Goal: Navigation & Orientation: Find specific page/section

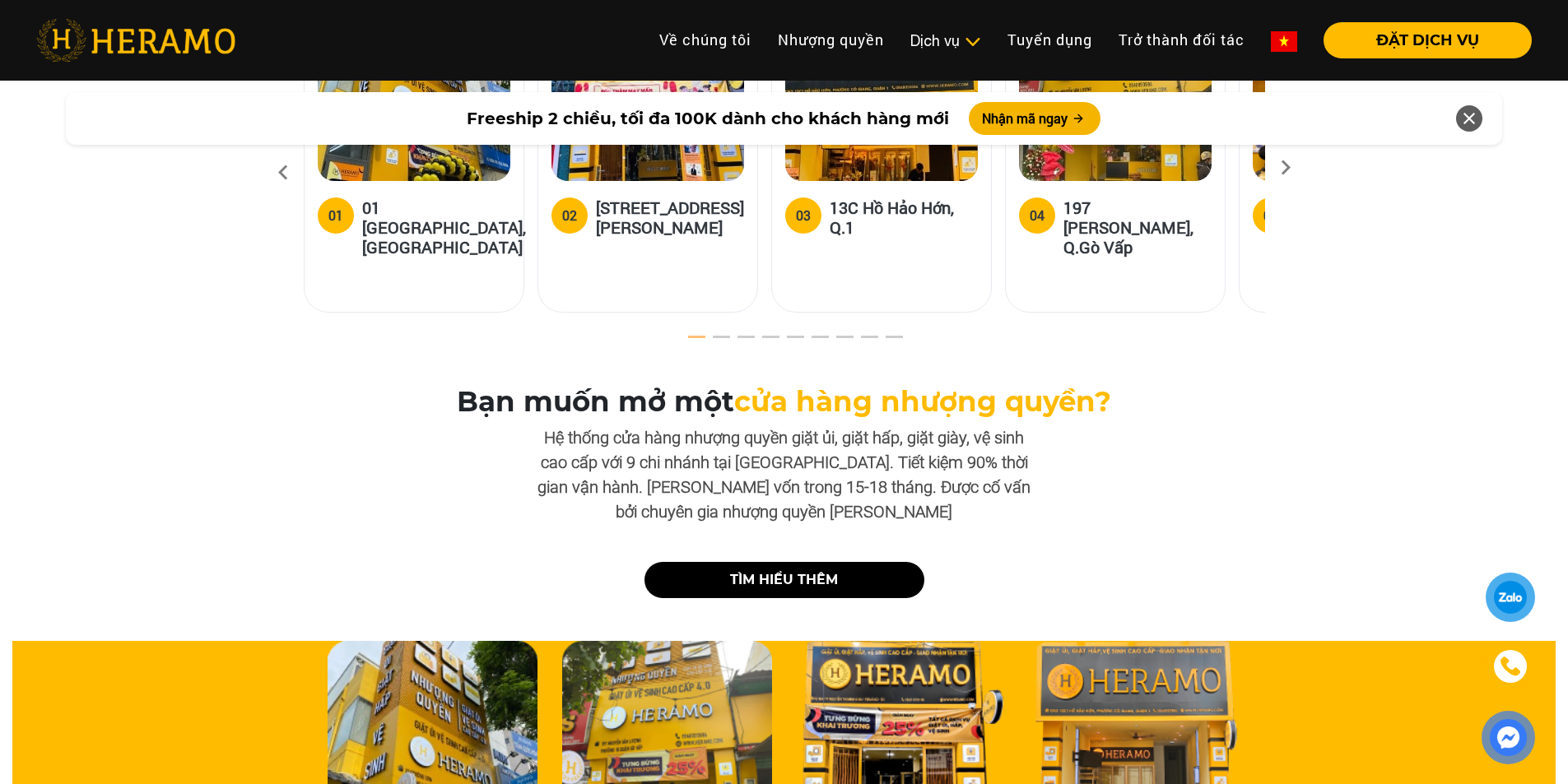
scroll to position [4689, 0]
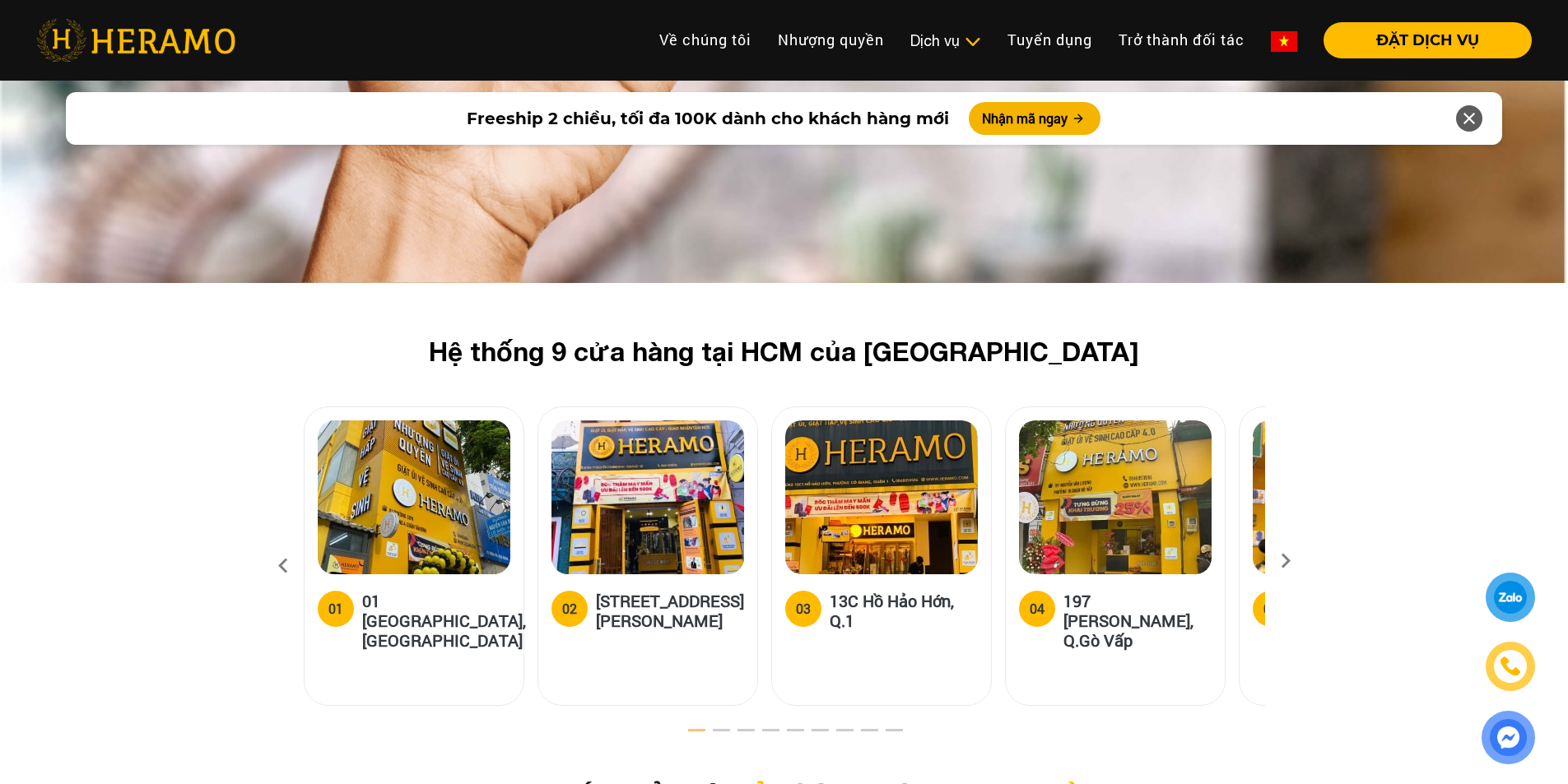
click at [1291, 561] on icon at bounding box center [1285, 566] width 29 height 10
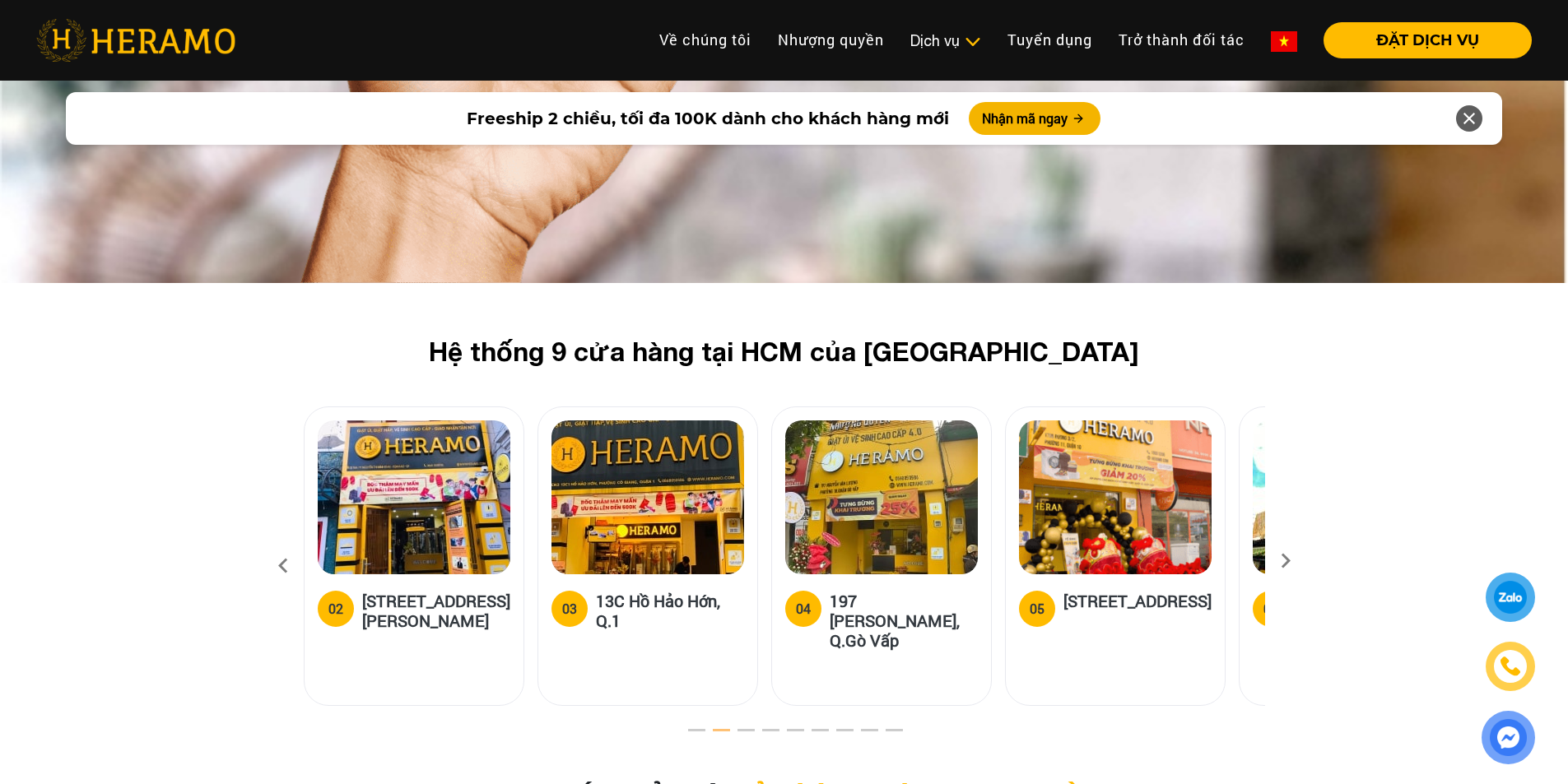
click at [1291, 561] on icon at bounding box center [1285, 566] width 29 height 10
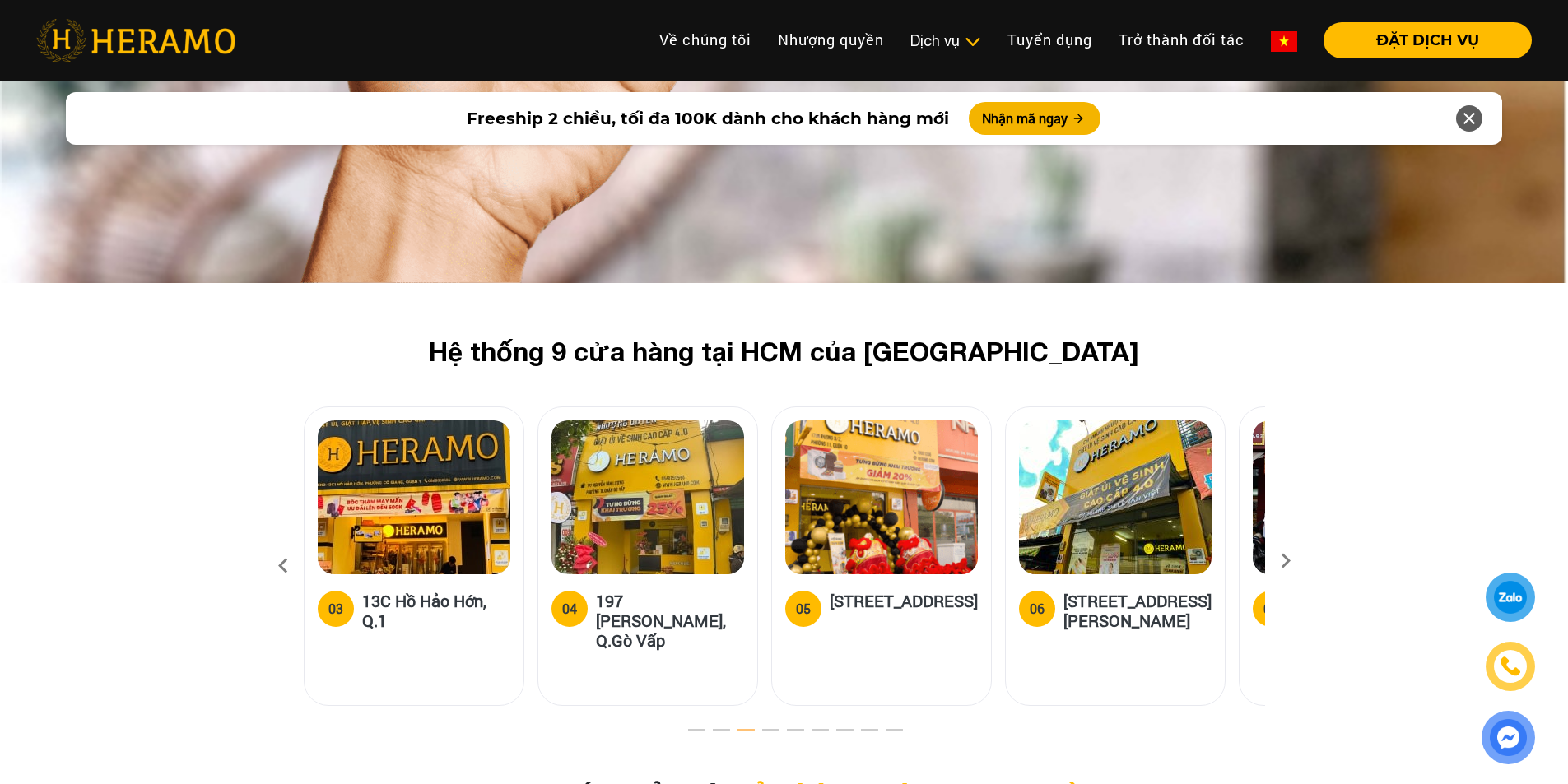
click at [1292, 561] on icon at bounding box center [1285, 566] width 29 height 10
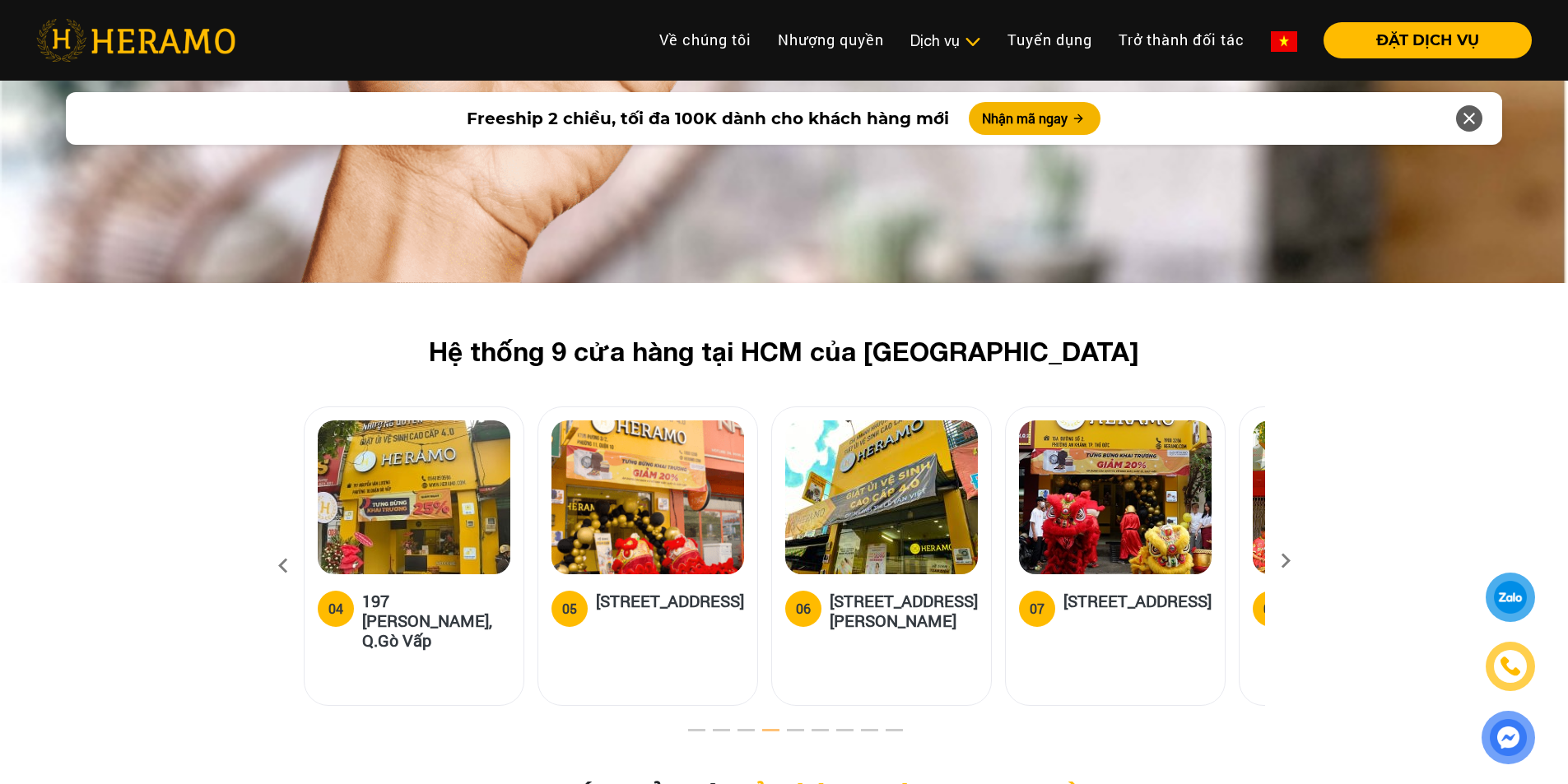
click at [1298, 561] on icon at bounding box center [1285, 566] width 29 height 10
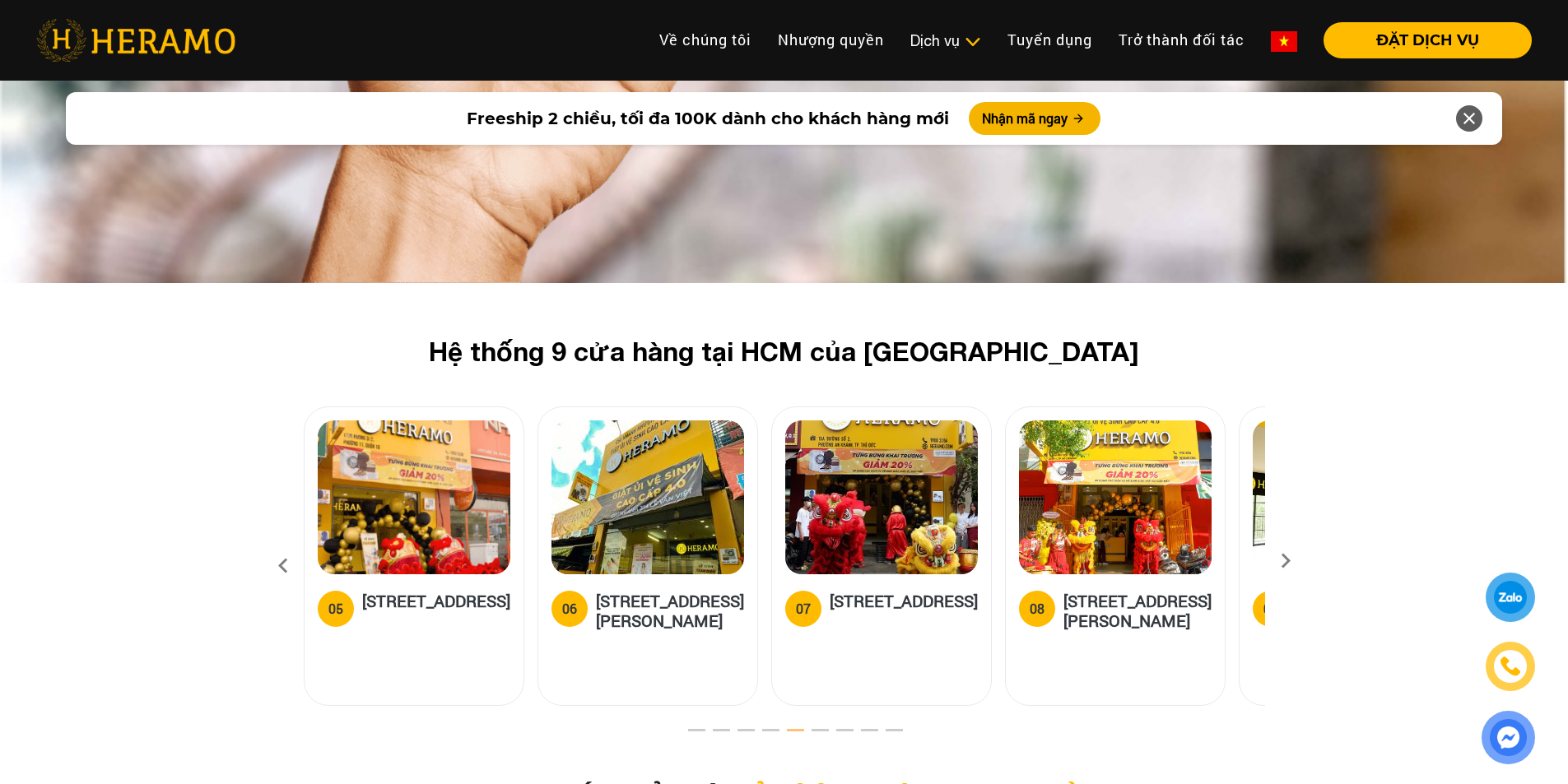
click at [600, 430] on img at bounding box center [648, 497] width 193 height 154
click at [1279, 561] on icon at bounding box center [1285, 566] width 29 height 10
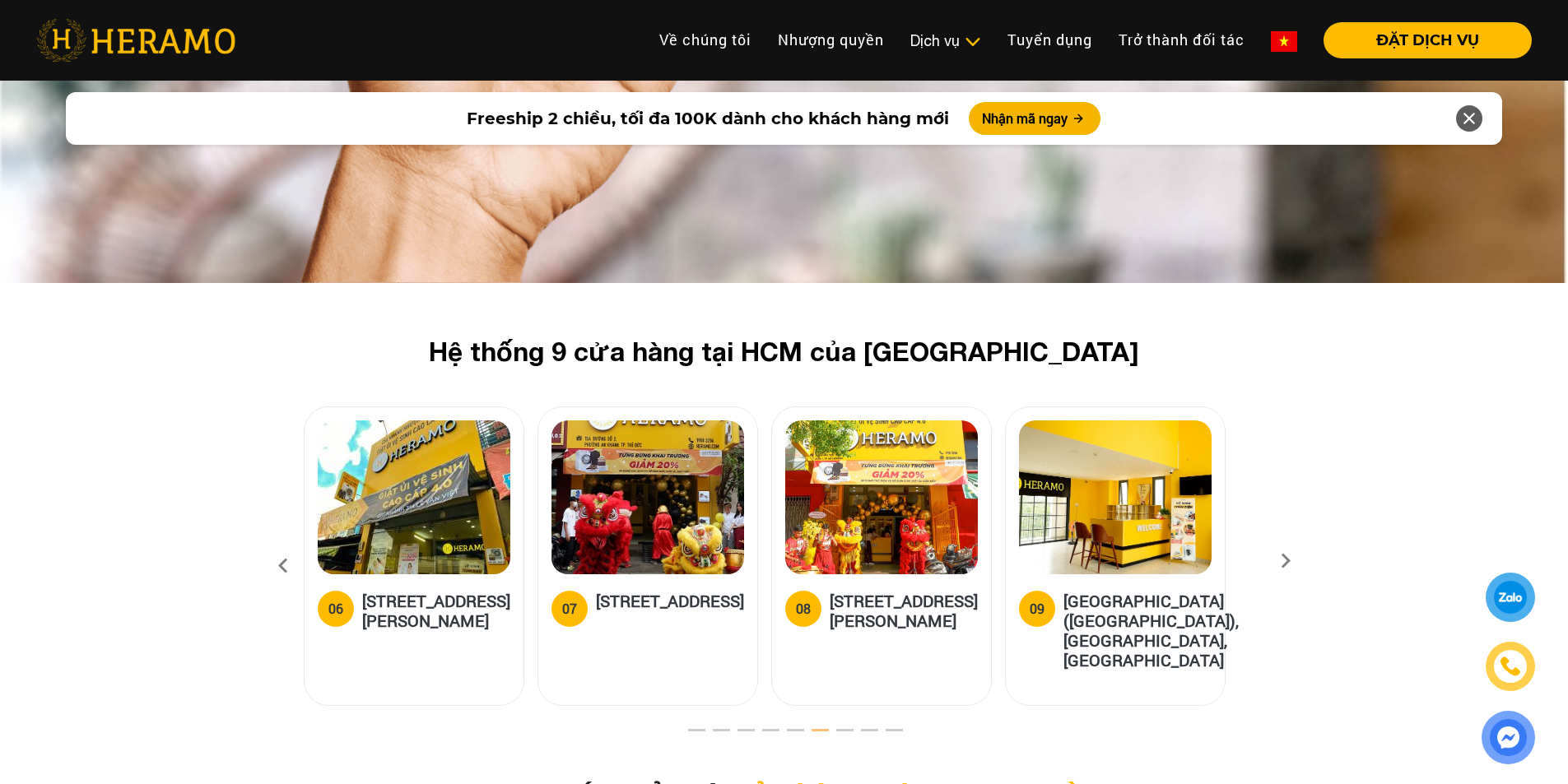
click at [1279, 561] on icon at bounding box center [1285, 566] width 29 height 10
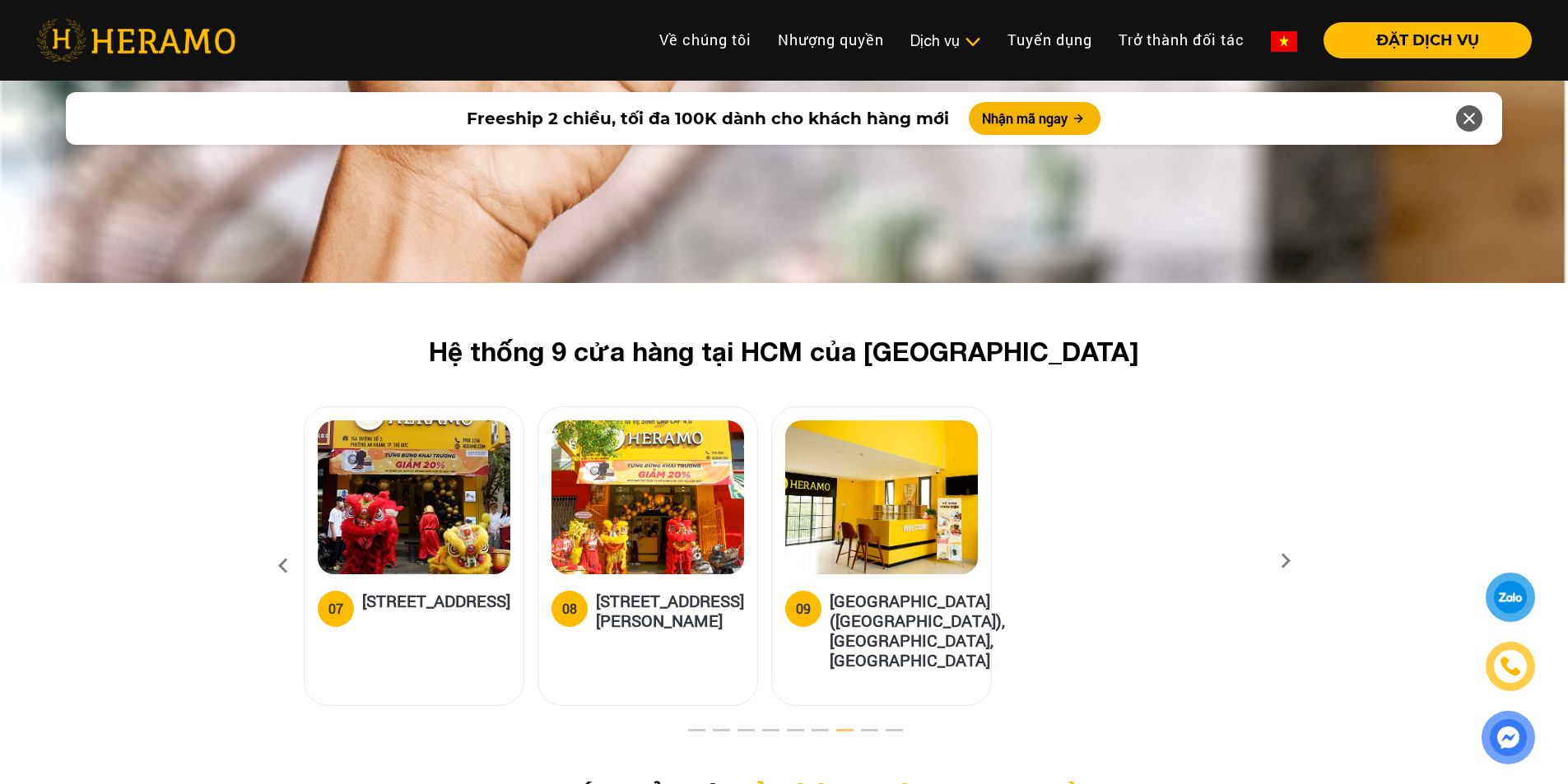
click at [275, 544] on icon at bounding box center [283, 565] width 29 height 44
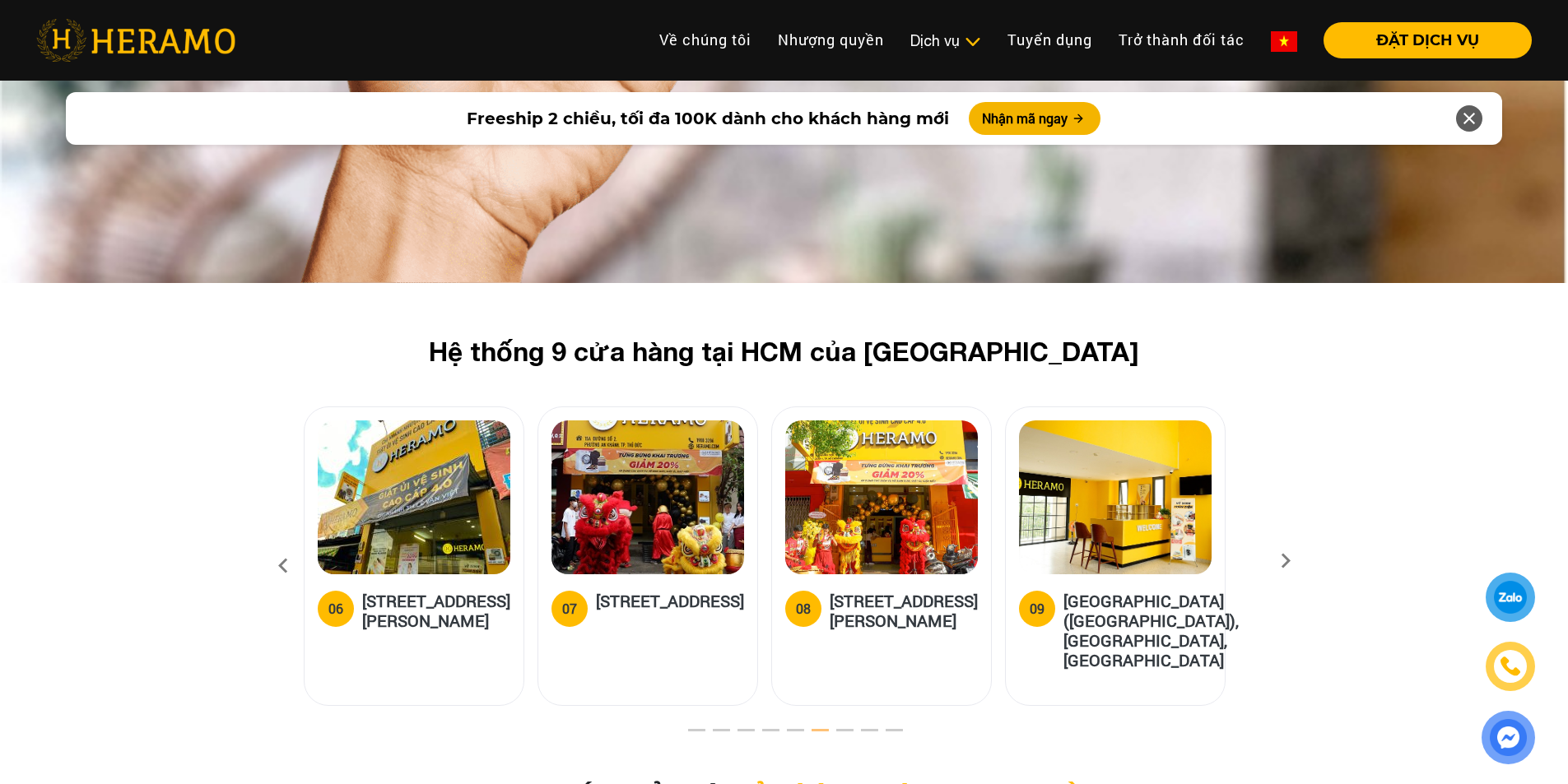
click at [275, 544] on icon at bounding box center [283, 565] width 29 height 44
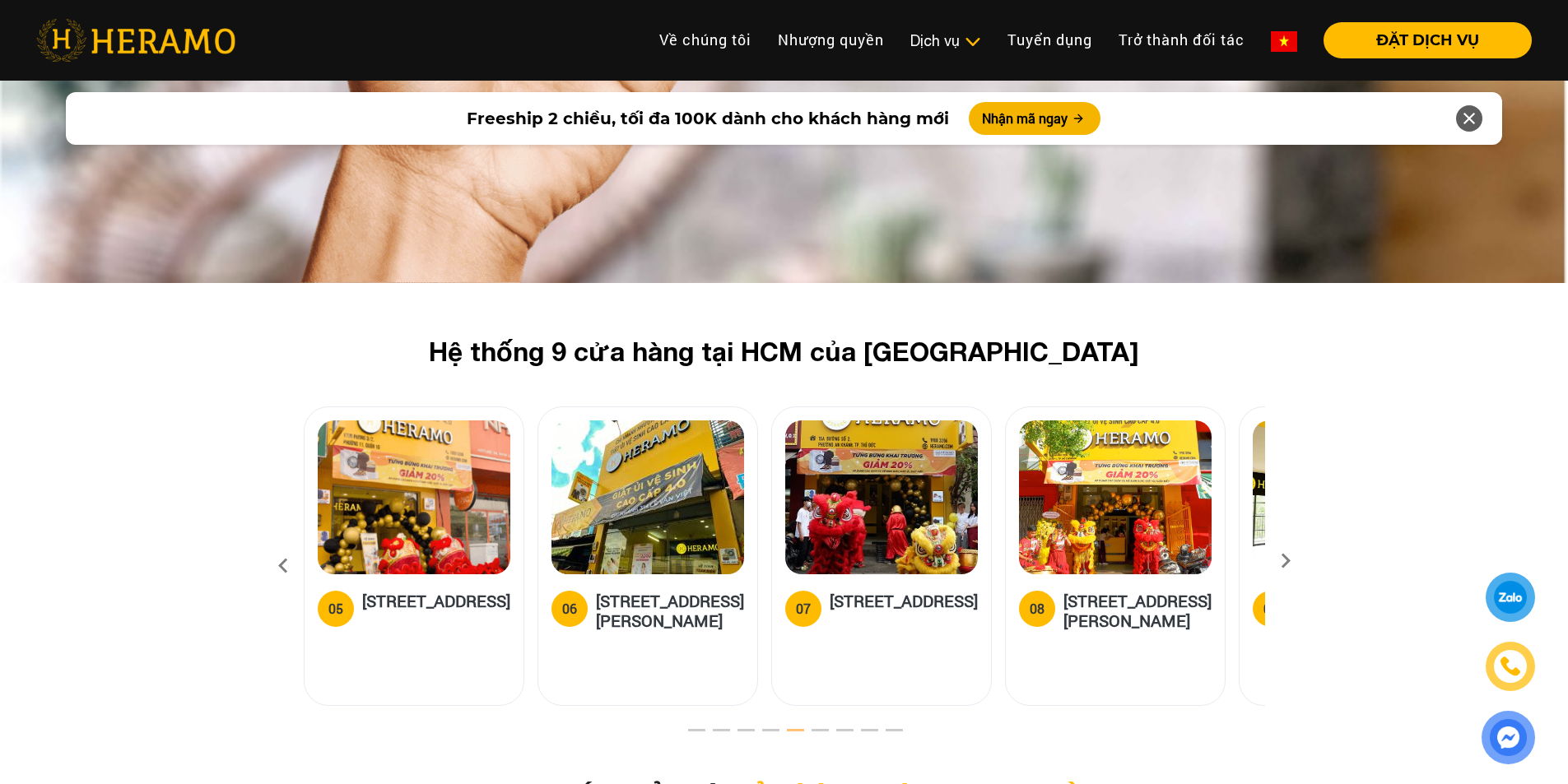
click at [266, 539] on div "Hệ thống 9 cửa hàng tại HCM của HERAMO 01 01 [GEOGRAPHIC_DATA], Q.[GEOGRAPHIC_D…" at bounding box center [784, 530] width 1568 height 390
click at [274, 544] on icon at bounding box center [283, 565] width 29 height 44
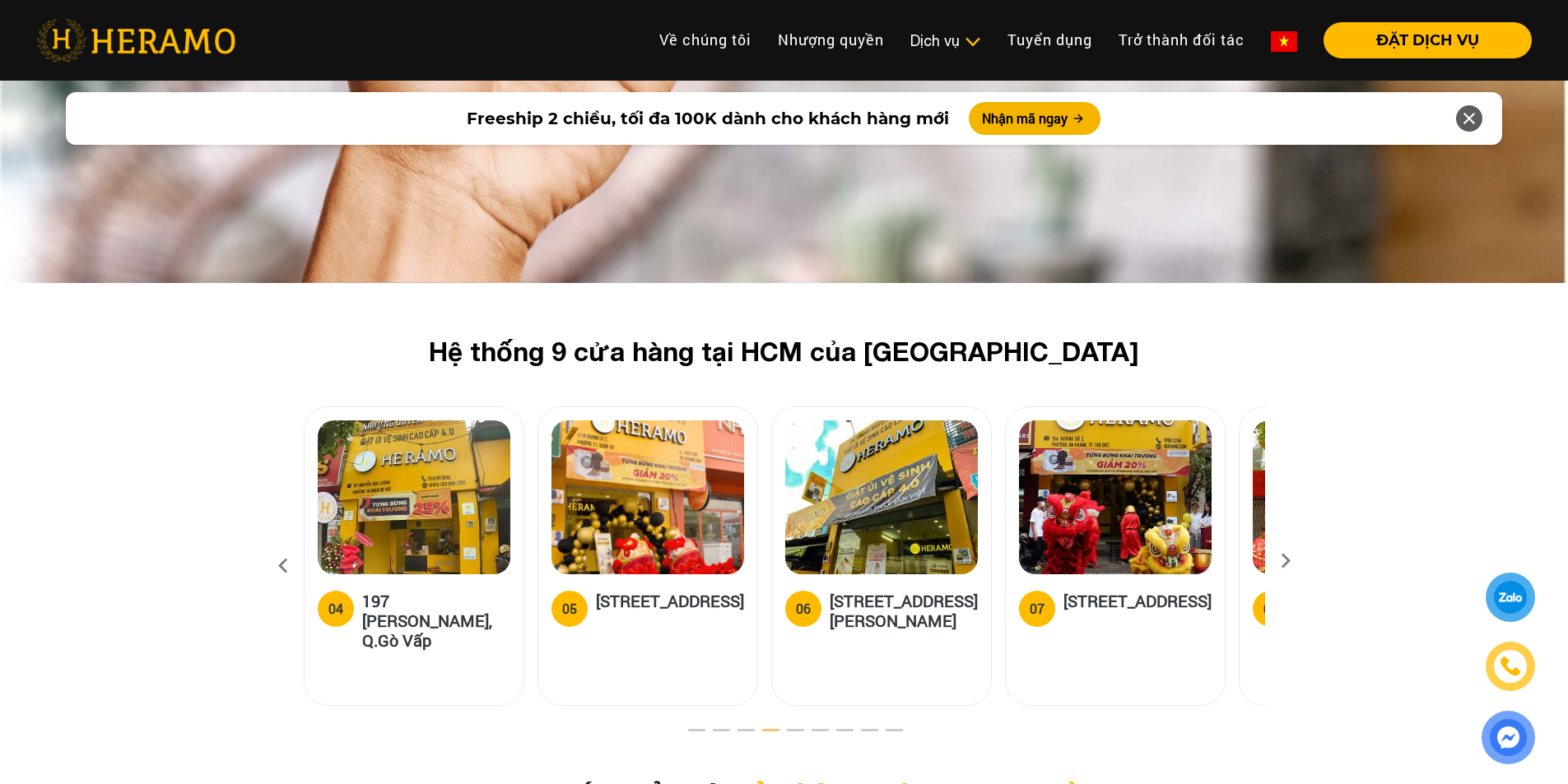
click at [283, 545] on icon at bounding box center [283, 565] width 29 height 44
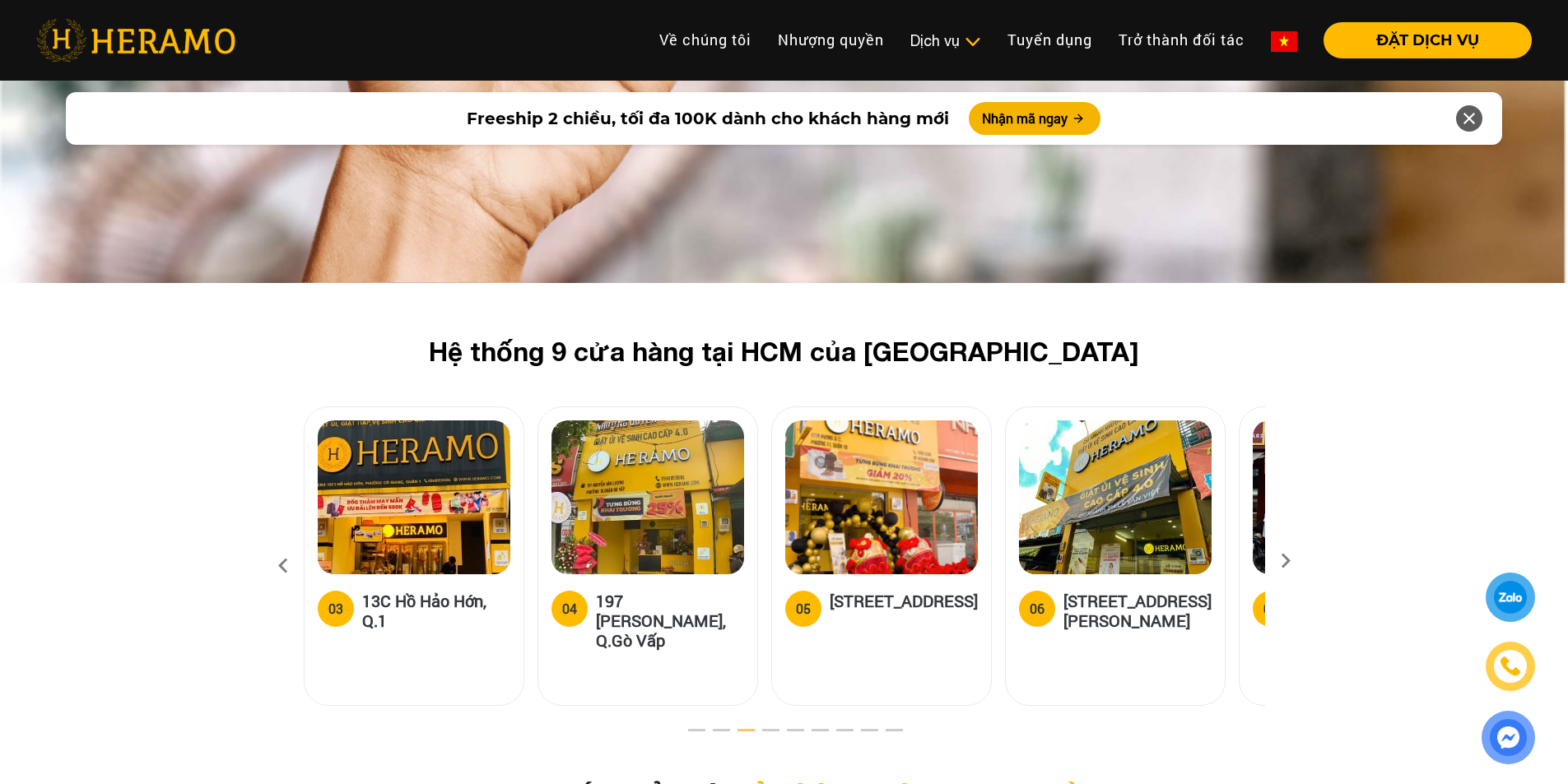
click at [279, 545] on icon at bounding box center [283, 565] width 29 height 44
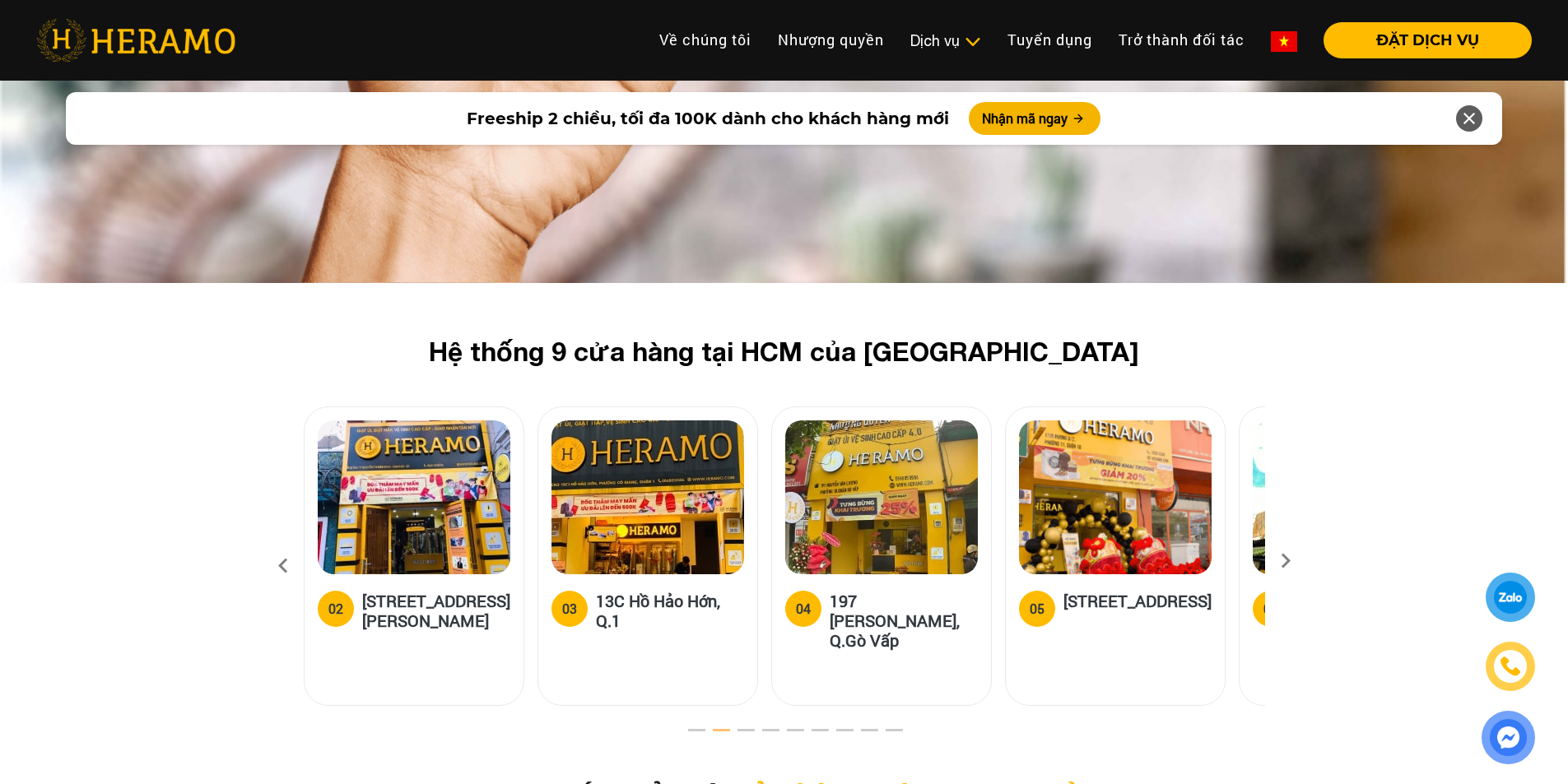
click at [278, 544] on icon at bounding box center [283, 565] width 29 height 44
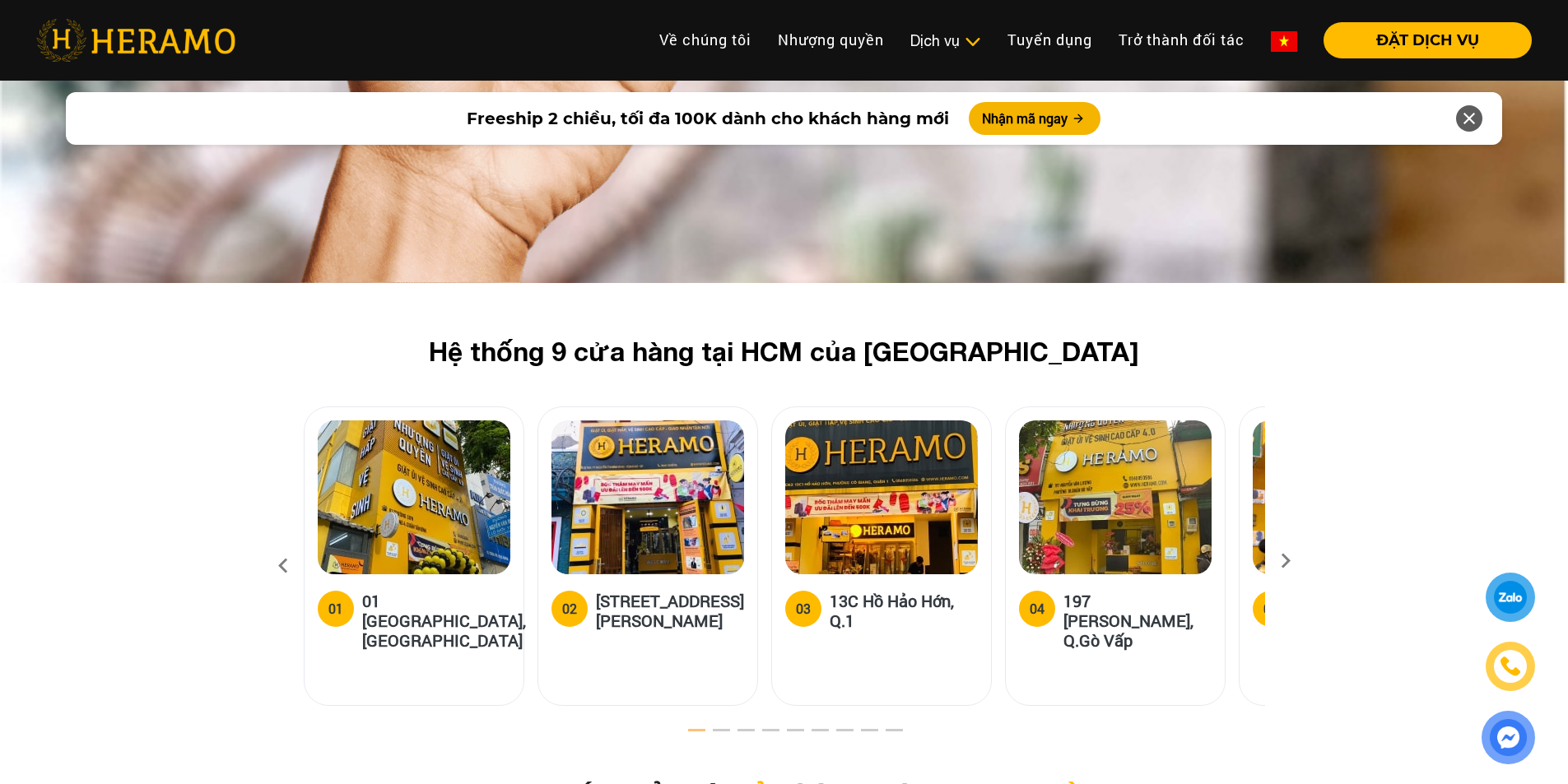
click at [281, 544] on icon at bounding box center [283, 565] width 29 height 44
